Goal: Information Seeking & Learning: Learn about a topic

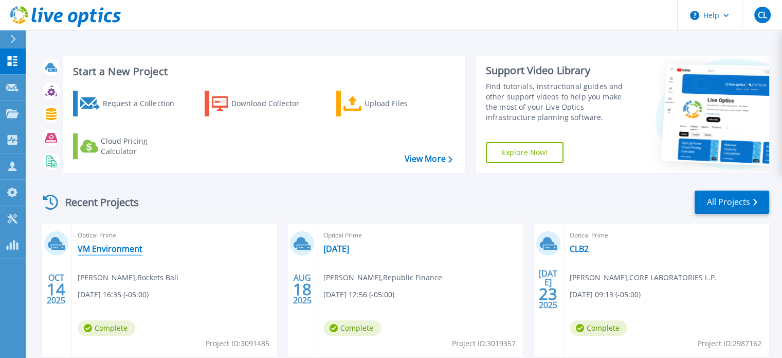
click at [121, 247] on link "VM Environment" at bounding box center [110, 248] width 65 height 10
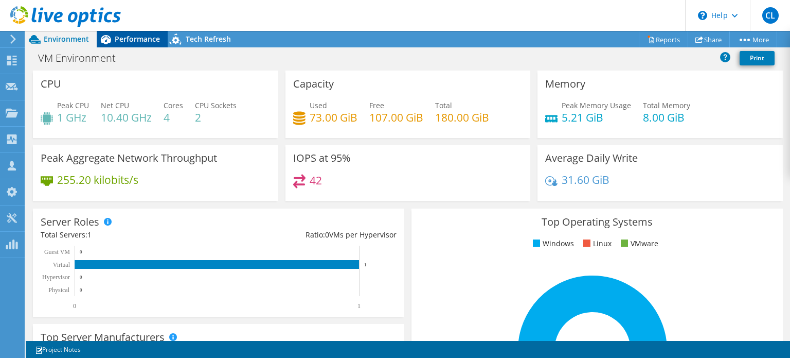
click at [149, 38] on span "Performance" at bounding box center [137, 39] width 45 height 10
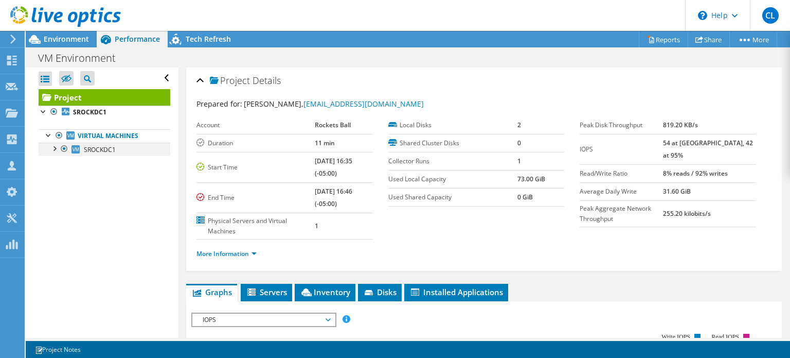
click at [53, 150] on div at bounding box center [54, 147] width 10 height 10
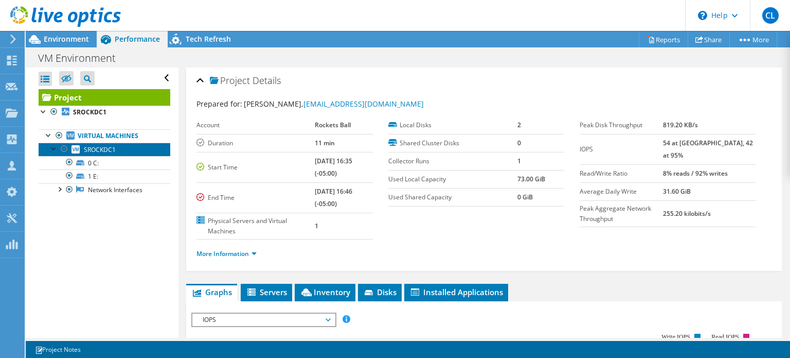
click at [117, 149] on link "SROCKDC1" at bounding box center [105, 148] width 132 height 13
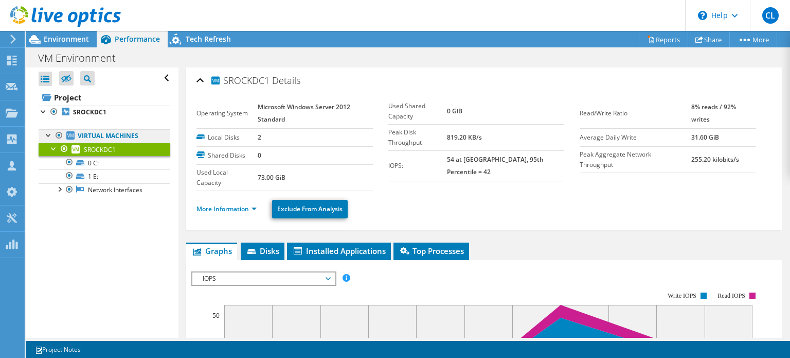
click at [116, 138] on link "Virtual Machines" at bounding box center [105, 135] width 132 height 13
click at [42, 133] on link "Virtual Machines" at bounding box center [105, 135] width 132 height 13
click at [45, 134] on div at bounding box center [49, 134] width 10 height 10
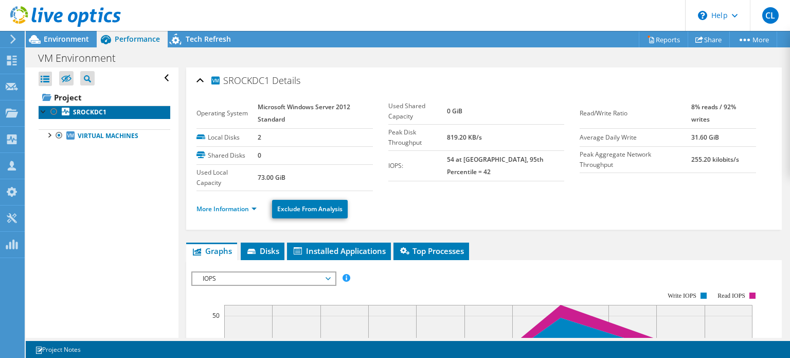
click at [101, 113] on b "SROCKDC1" at bounding box center [89, 112] width 33 height 9
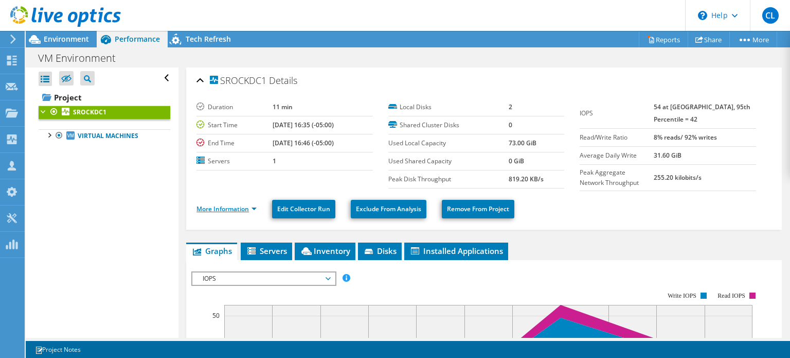
click at [254, 205] on link "More Information" at bounding box center [227, 208] width 60 height 9
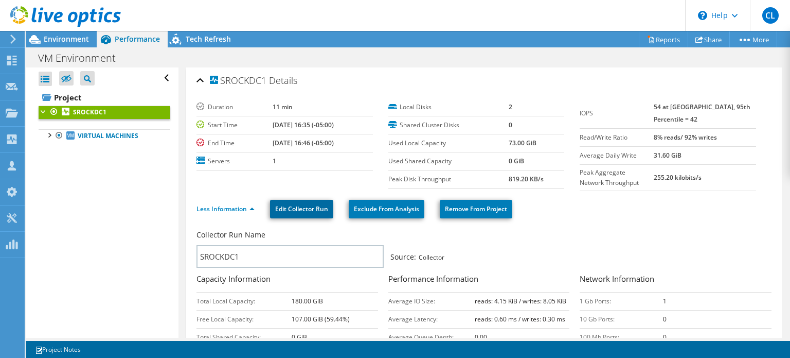
click at [298, 202] on link "Edit Collector Run" at bounding box center [301, 209] width 63 height 19
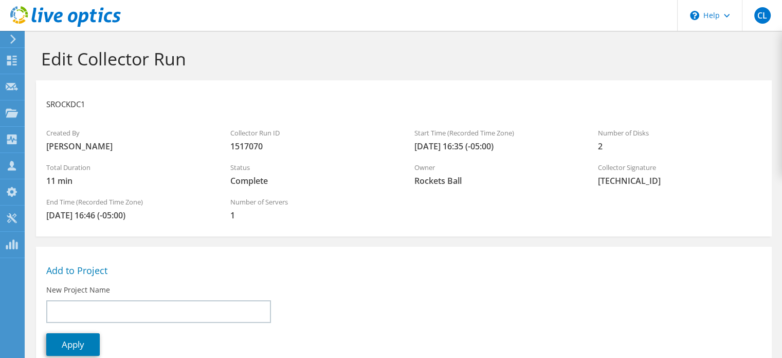
click at [10, 39] on icon at bounding box center [13, 38] width 8 height 9
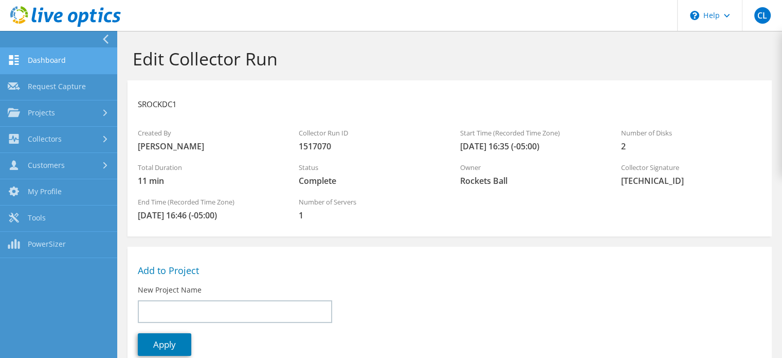
click at [38, 55] on link "Dashboard" at bounding box center [58, 61] width 117 height 26
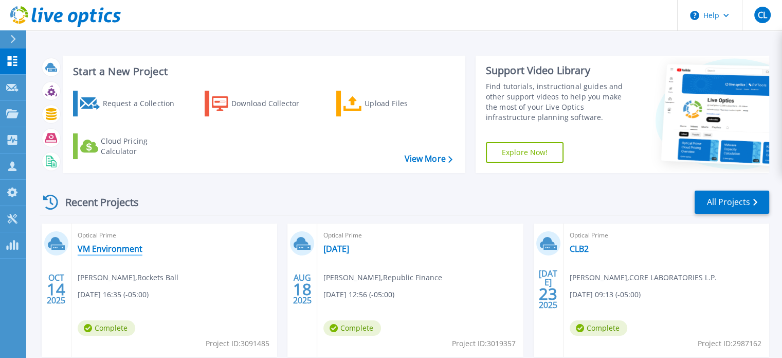
scroll to position [80, 0]
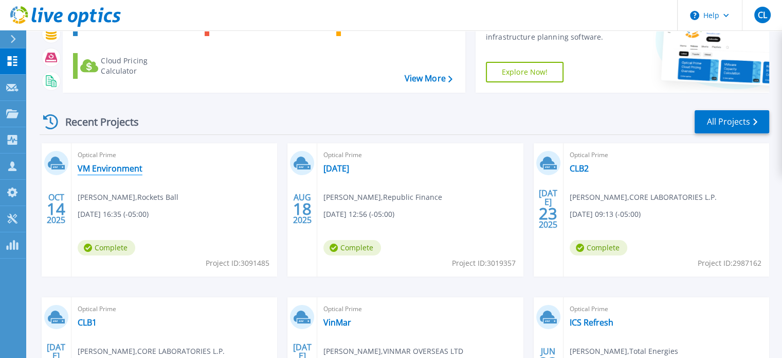
click at [109, 169] on link "VM Environment" at bounding box center [110, 168] width 65 height 10
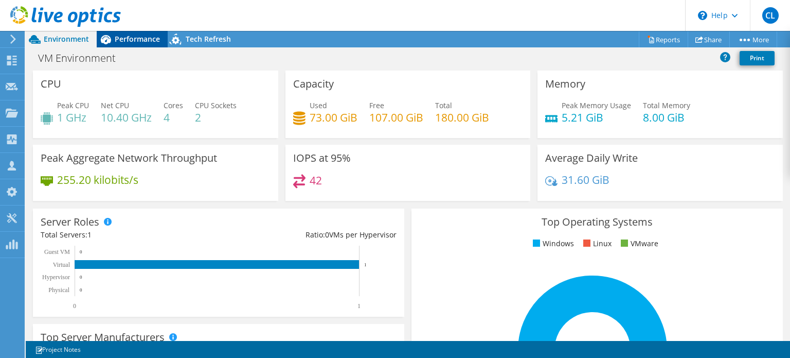
click at [123, 31] on div "Performance" at bounding box center [132, 39] width 71 height 16
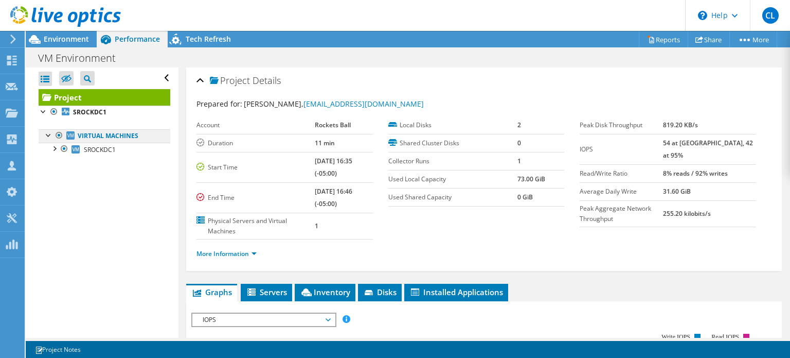
click at [86, 136] on link "Virtual Machines" at bounding box center [105, 135] width 132 height 13
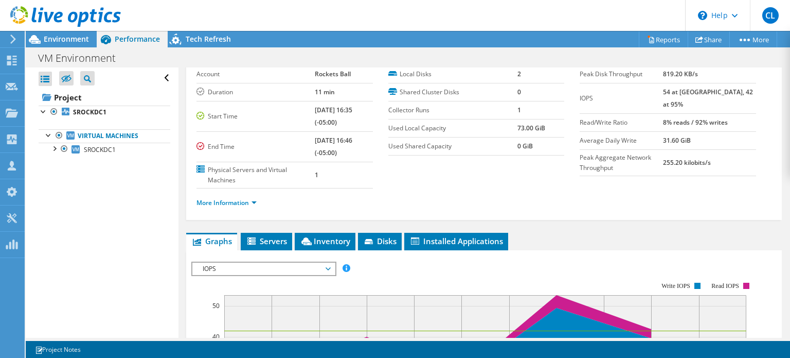
scroll to position [51, 0]
click at [265, 242] on span "Servers" at bounding box center [266, 240] width 41 height 10
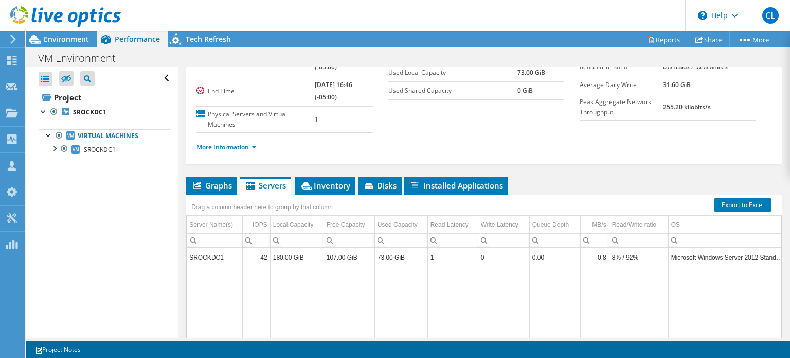
scroll to position [110, 0]
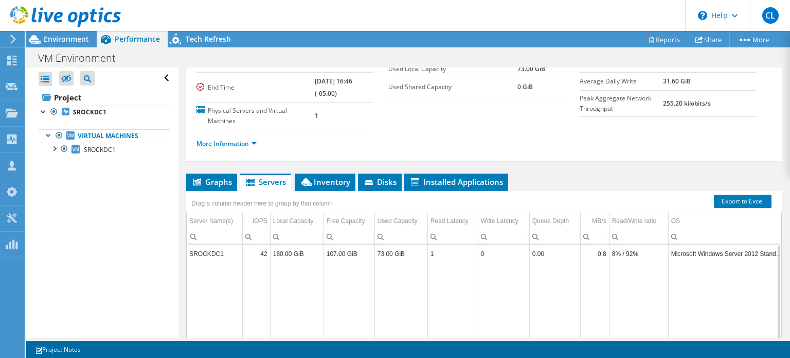
click at [225, 257] on td "SROCKDC1" at bounding box center [215, 253] width 56 height 18
click at [220, 255] on td "SROCKDC1" at bounding box center [215, 253] width 56 height 18
click at [207, 251] on td "SROCKDC1" at bounding box center [215, 253] width 56 height 18
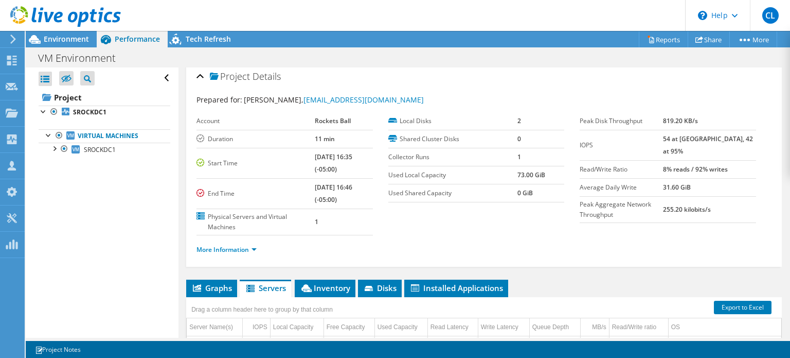
scroll to position [0, 0]
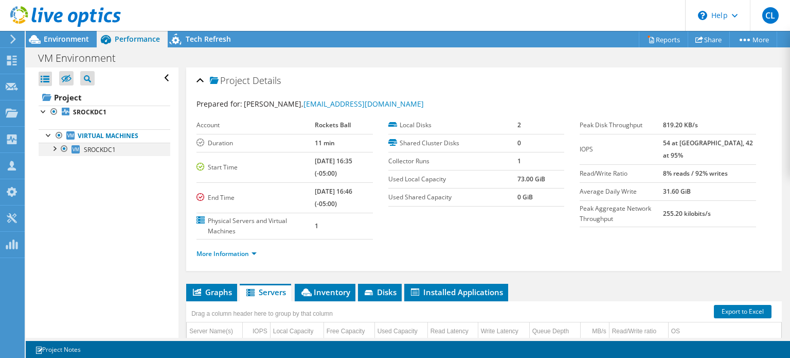
click at [55, 148] on div at bounding box center [54, 147] width 10 height 10
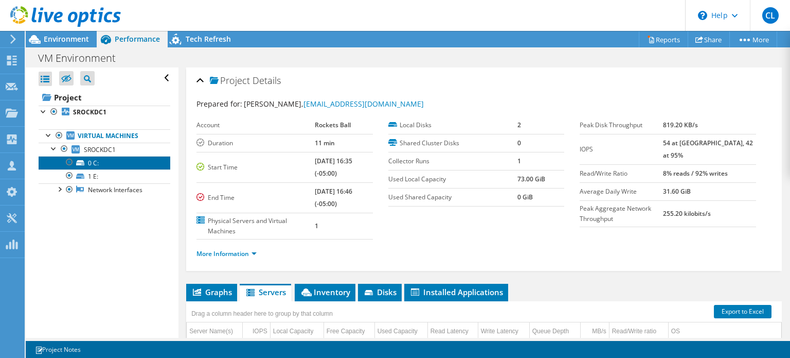
click at [86, 161] on link "0 C:" at bounding box center [105, 162] width 132 height 13
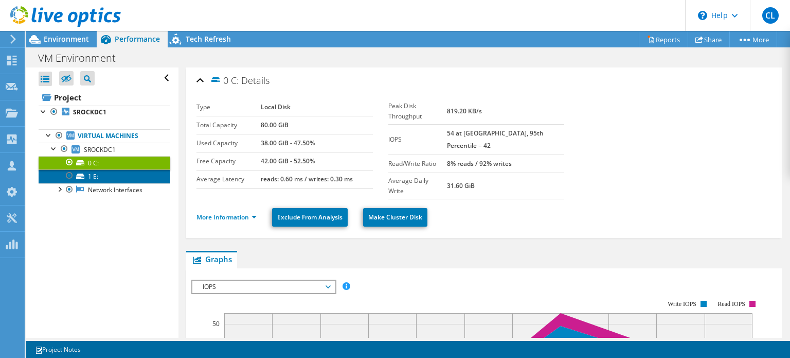
click at [97, 176] on link "1 E:" at bounding box center [105, 175] width 132 height 13
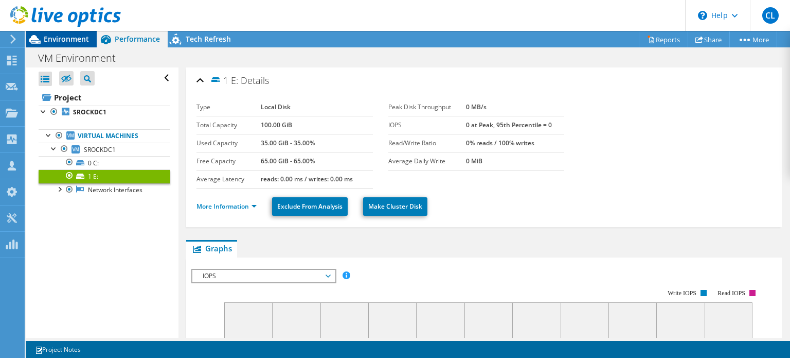
click at [78, 45] on div "Environment" at bounding box center [61, 39] width 71 height 16
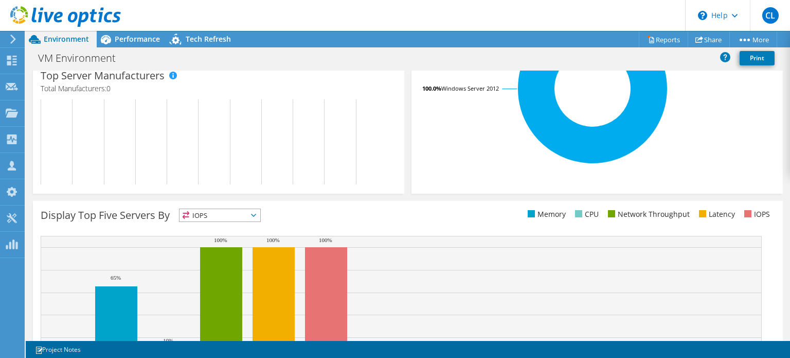
scroll to position [315, 0]
